Goal: Check status: Check status

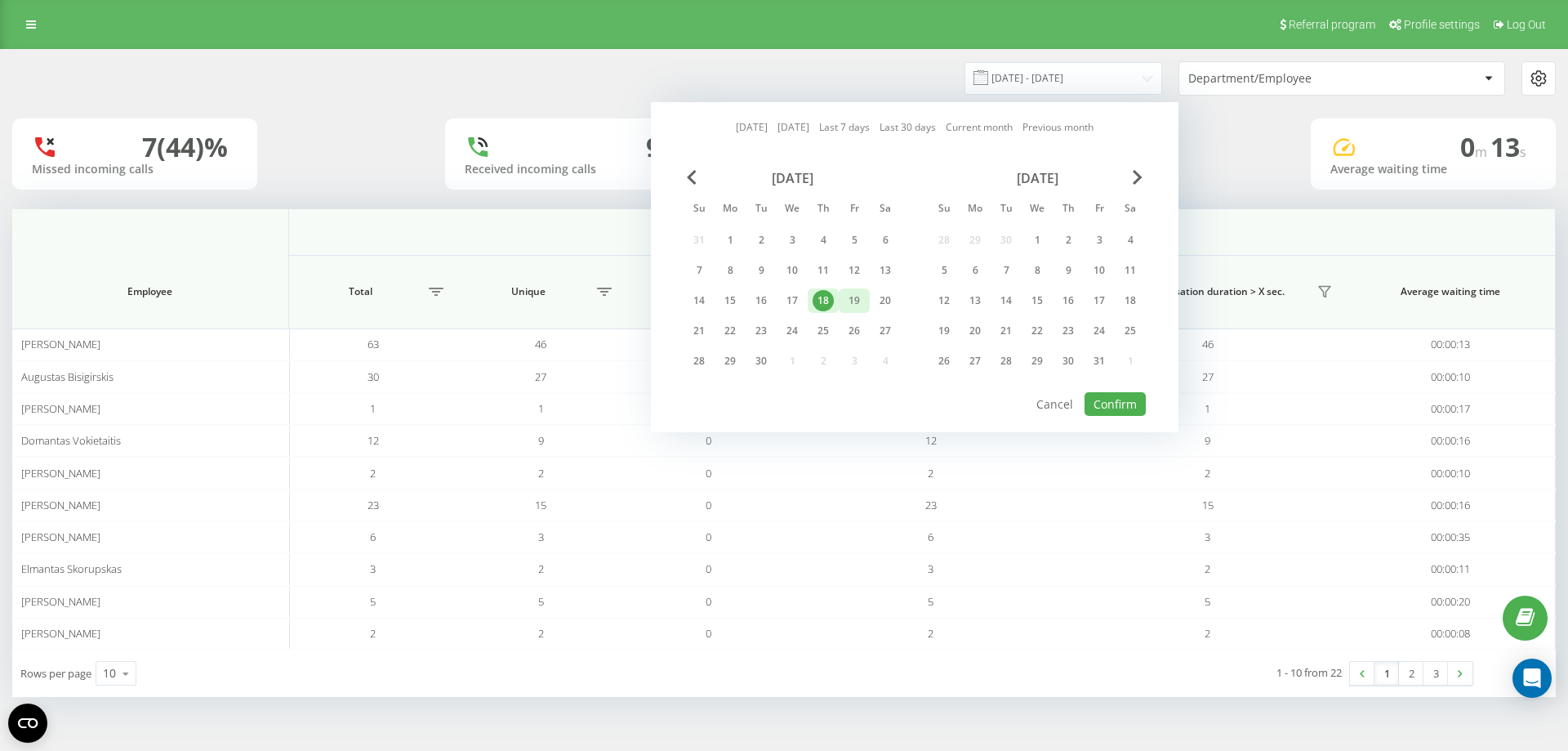
click at [852, 300] on div "19" at bounding box center [854, 301] width 21 height 21
click at [1138, 391] on div at bounding box center [914, 392] width 463 height 2
click at [1129, 401] on button "Confirm" at bounding box center [1114, 404] width 61 height 23
type input "[DATE] - [DATE]"
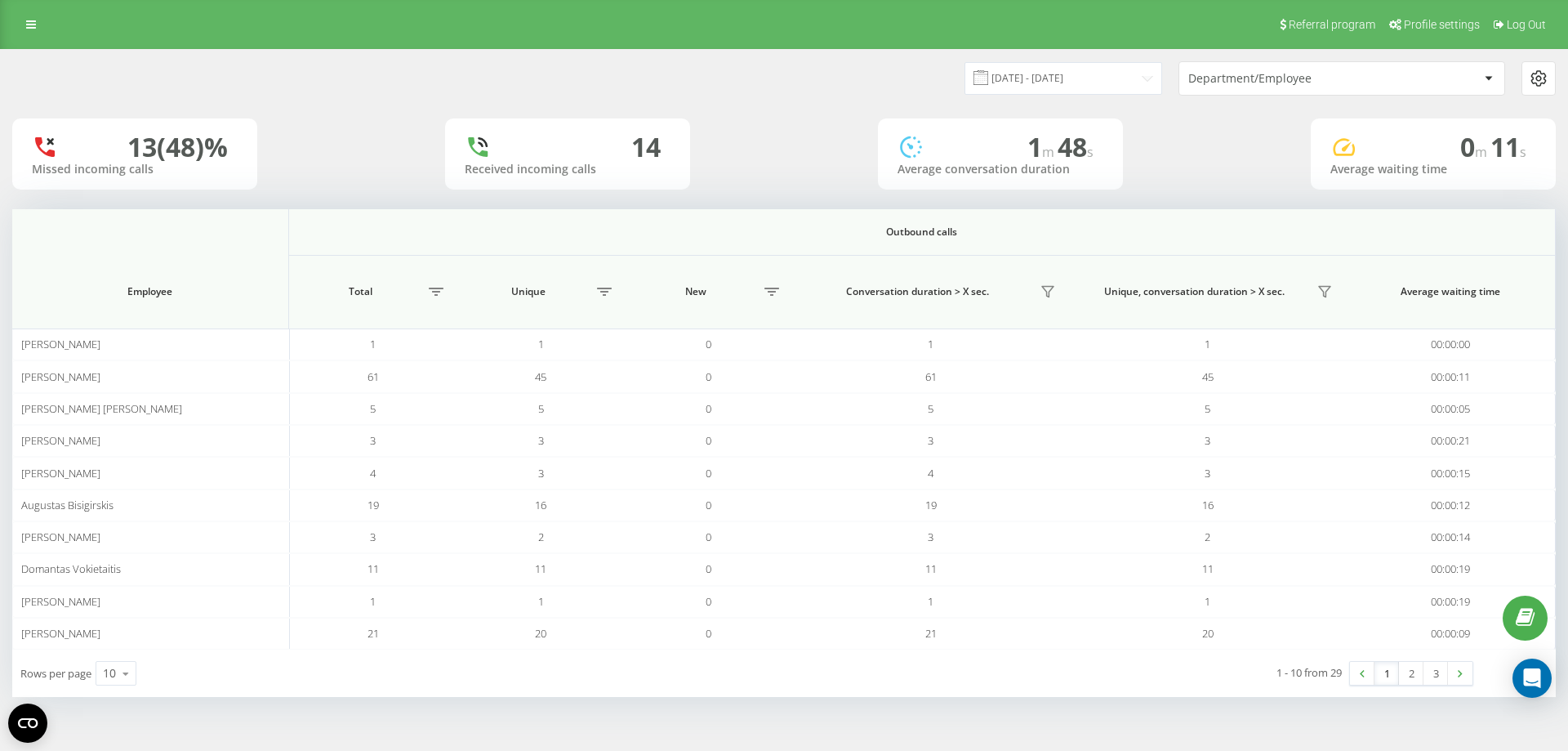
click at [1493, 82] on div at bounding box center [1488, 79] width 18 height 19
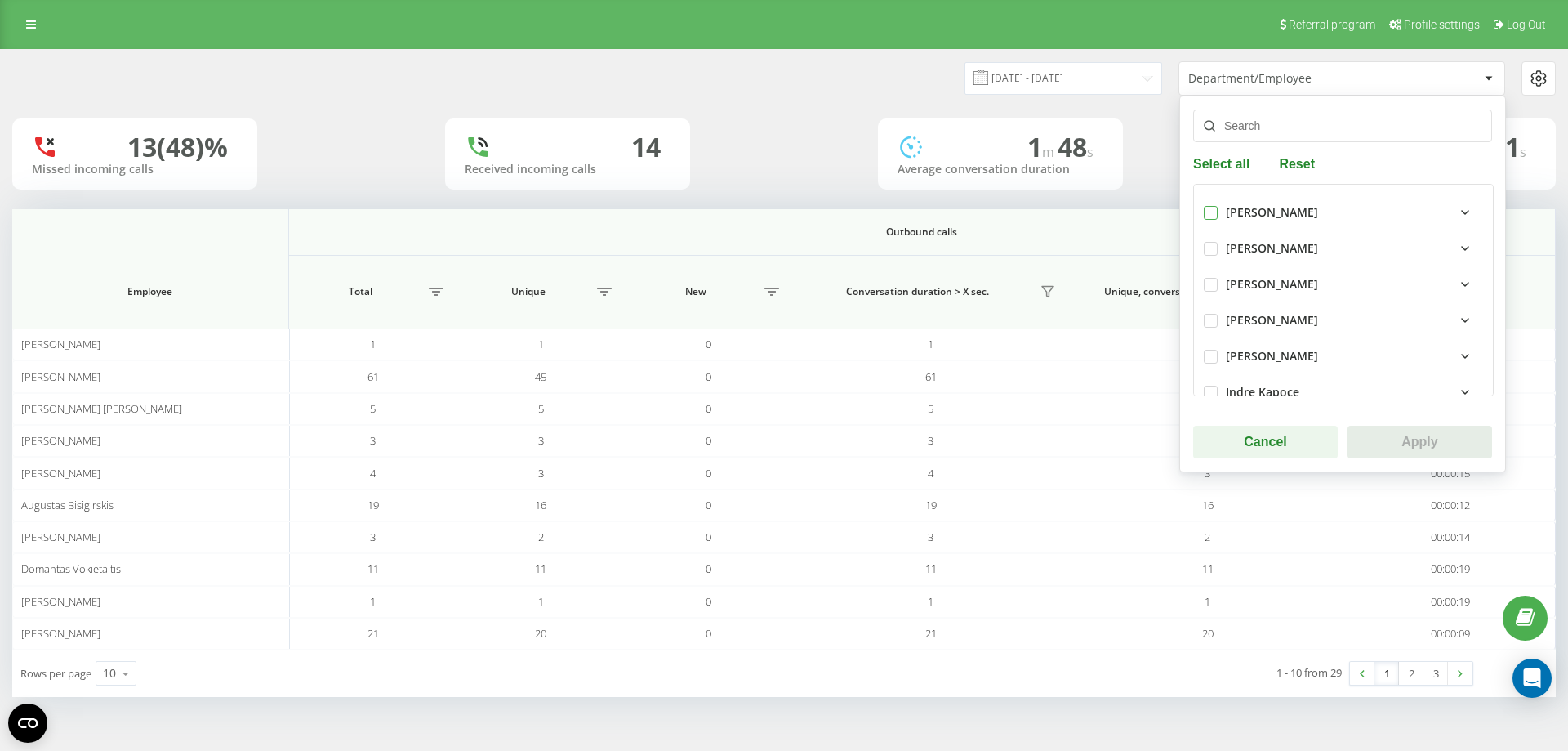
click at [1214, 206] on label at bounding box center [1210, 206] width 14 height 0
checkbox input "true"
click at [1424, 441] on button "Apply" at bounding box center [1419, 442] width 144 height 33
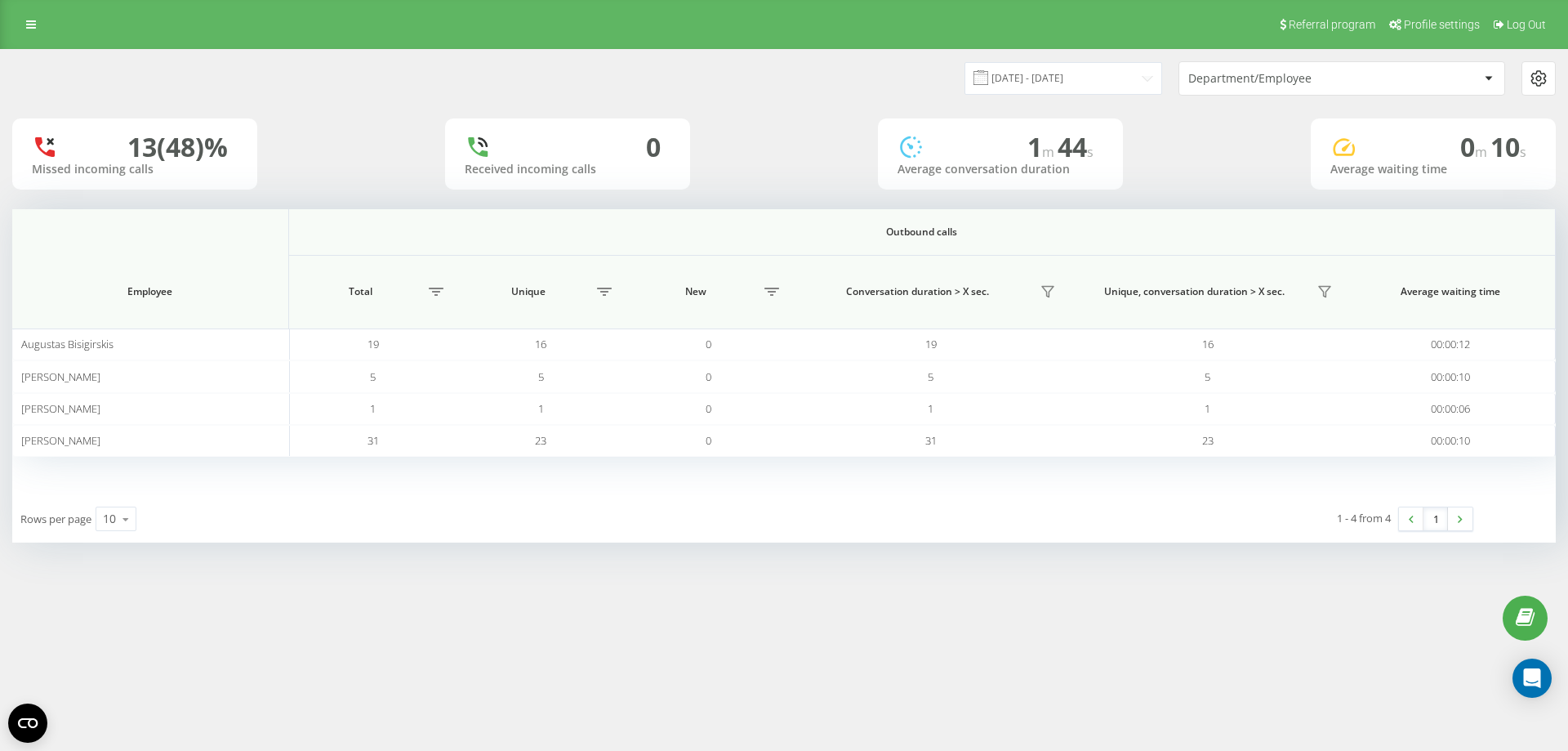
click at [1487, 82] on div at bounding box center [1488, 79] width 18 height 19
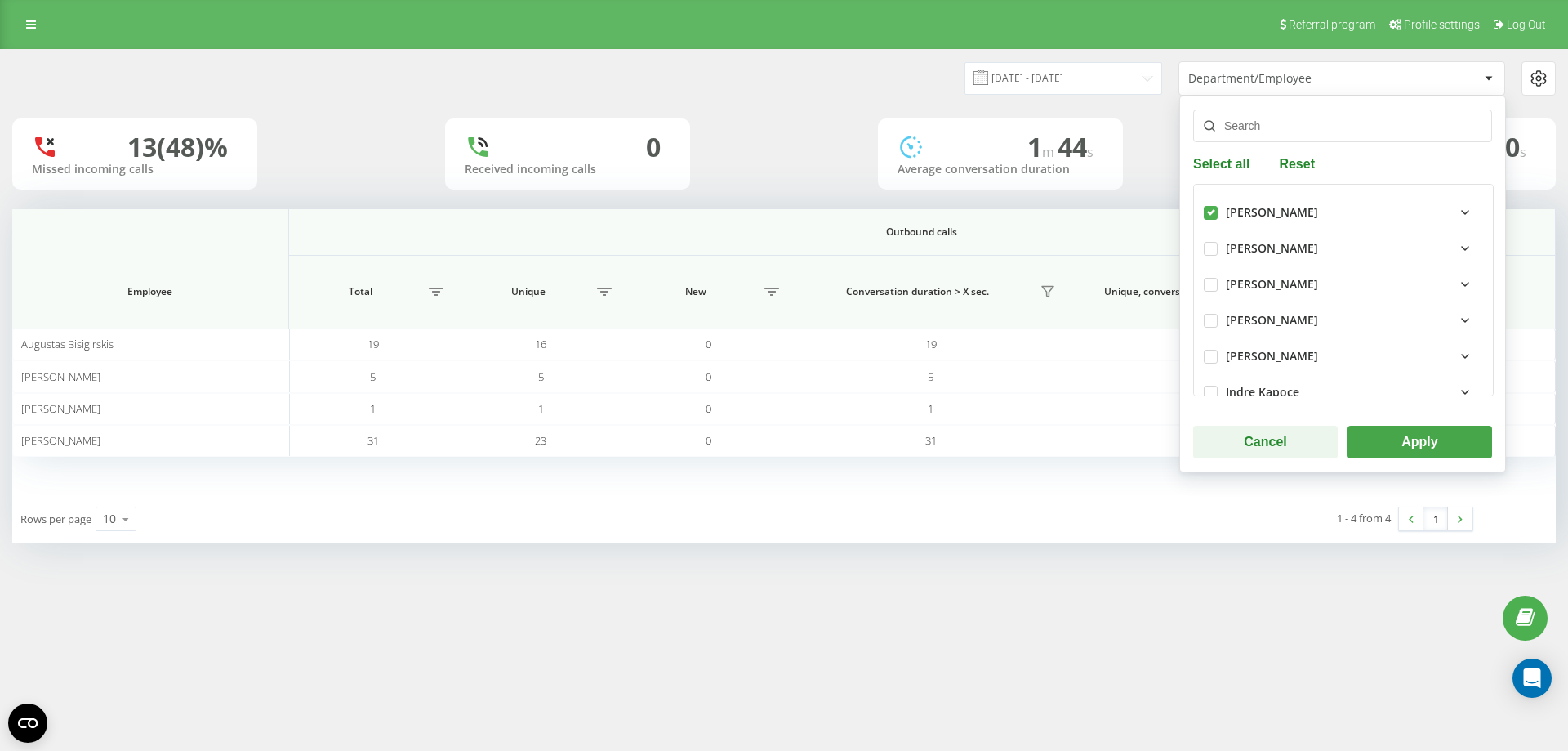
click at [1037, 558] on div "[DATE] - [DATE] Department/Employee Select all Reset [PERSON_NAME] [PERSON_NAME…" at bounding box center [784, 312] width 1568 height 526
